Goal: Task Accomplishment & Management: Manage account settings

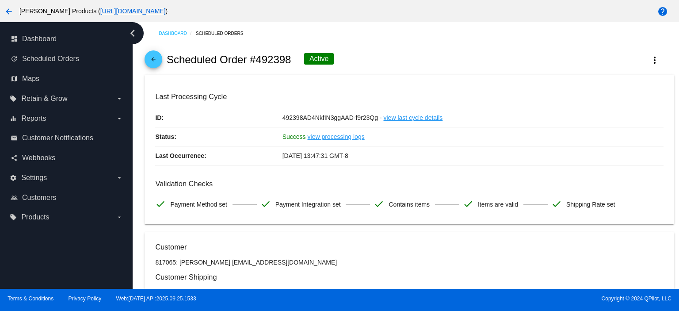
scroll to position [884, 0]
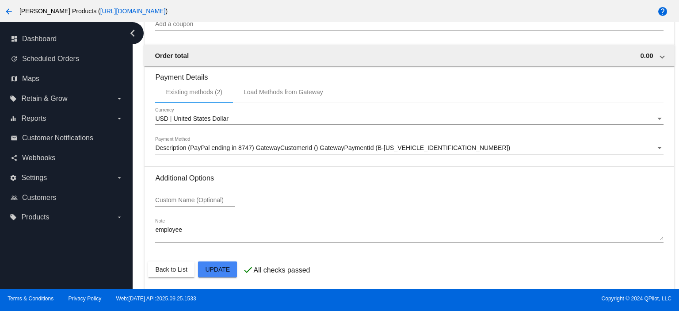
click at [219, 270] on div at bounding box center [339, 155] width 679 height 311
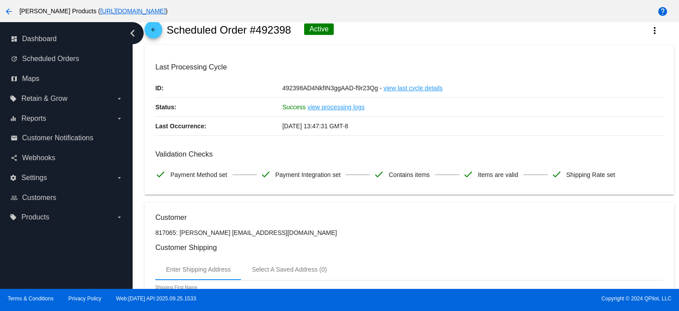
scroll to position [0, 0]
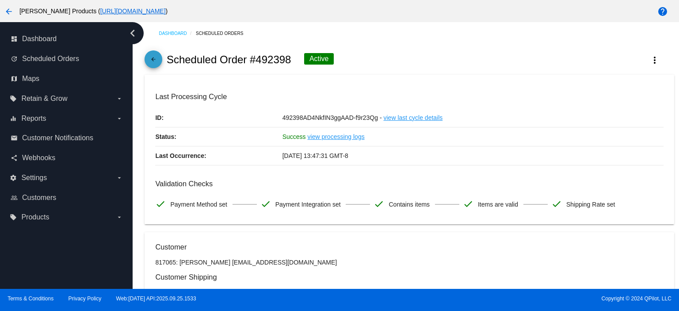
click at [153, 59] on mat-icon "arrow_back" at bounding box center [153, 61] width 11 height 11
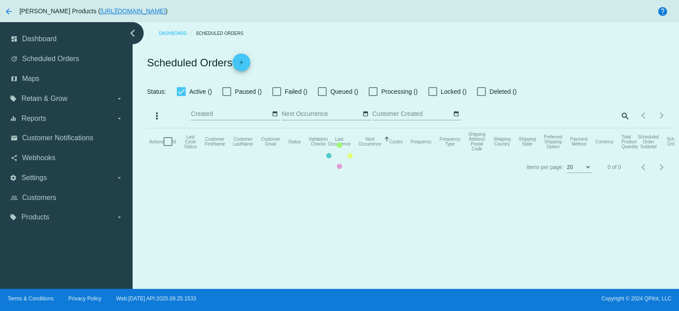
checkbox input "true"
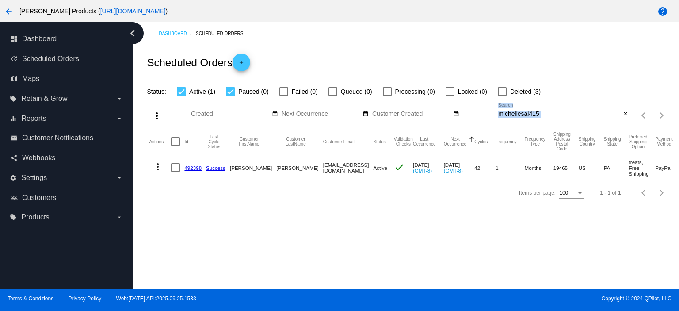
drag, startPoint x: 546, startPoint y: 109, endPoint x: 502, endPoint y: 118, distance: 44.1
click at [503, 119] on div "michellesal415 Search" at bounding box center [559, 111] width 123 height 17
drag, startPoint x: 551, startPoint y: 115, endPoint x: 489, endPoint y: 119, distance: 62.1
click at [482, 122] on div "more_vert Oct Jan Feb Mar [DATE]" at bounding box center [409, 112] width 529 height 31
paste input "[PERSON_NAME][EMAIL_ADDRESS][DOMAIN_NAME]"
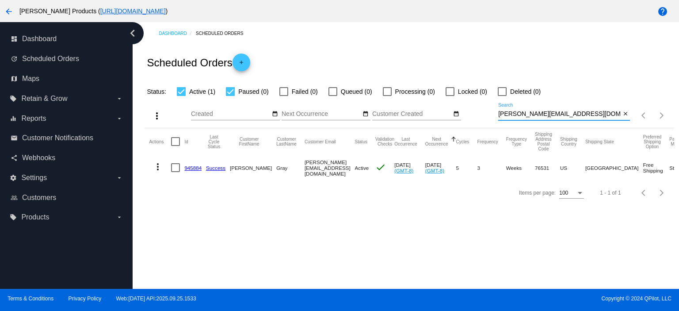
type input "[PERSON_NAME][EMAIL_ADDRESS][DOMAIN_NAME]"
click at [192, 167] on link "945884" at bounding box center [192, 168] width 17 height 6
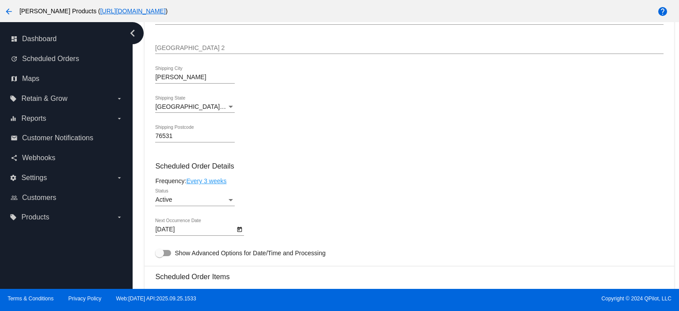
scroll to position [413, 0]
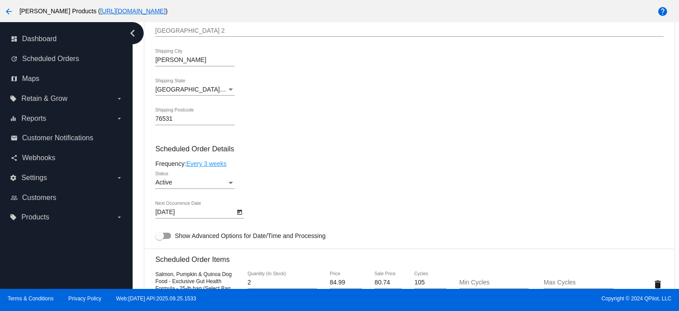
click at [184, 217] on body "arrow_back [PERSON_NAME] Products ( [URL][DOMAIN_NAME] ) help dashboard Dashboa…" at bounding box center [339, 155] width 679 height 311
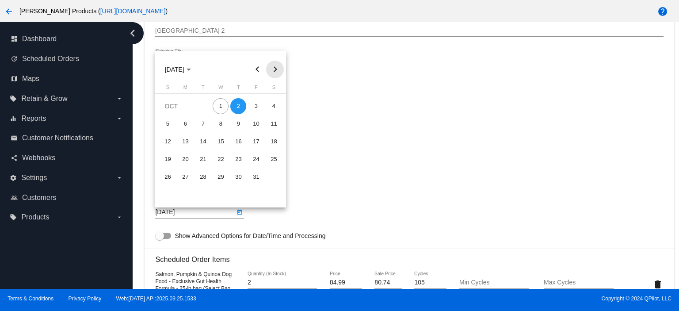
click at [271, 68] on button "Next month" at bounding box center [275, 70] width 18 height 18
click at [170, 123] on div "2" at bounding box center [168, 124] width 16 height 16
type input "[DATE]"
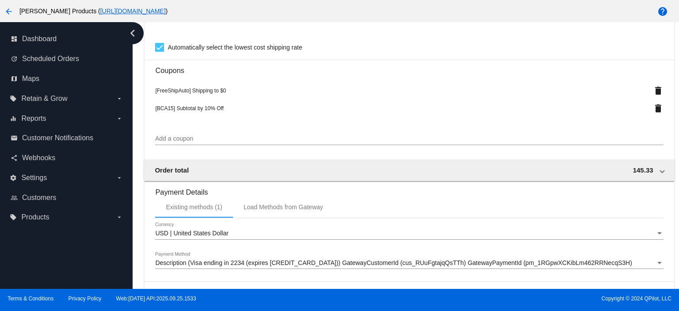
scroll to position [884, 0]
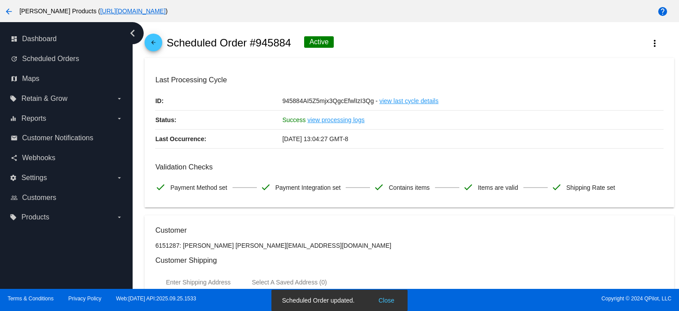
scroll to position [0, 0]
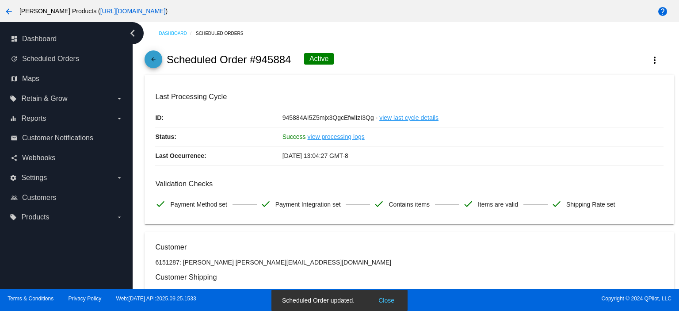
click at [155, 61] on mat-icon "arrow_back" at bounding box center [153, 61] width 11 height 11
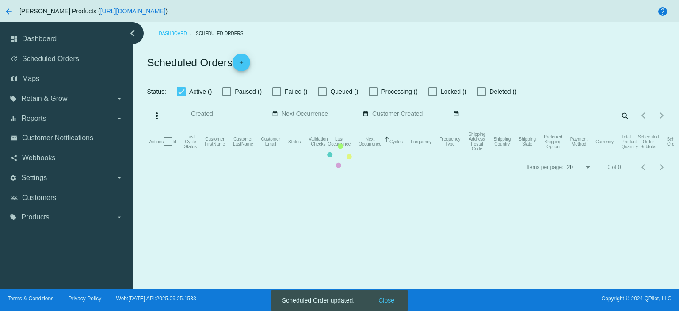
checkbox input "true"
